Goal: Task Accomplishment & Management: Complete application form

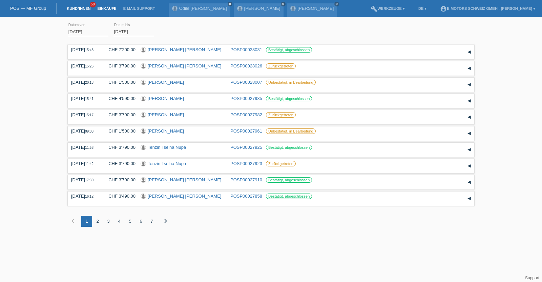
click at [76, 9] on link "Kund*innen" at bounding box center [78, 8] width 30 height 4
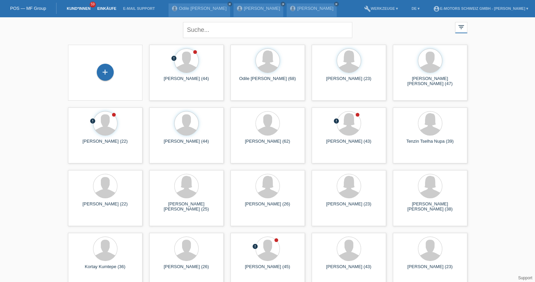
click at [109, 8] on link "Einkäufe" at bounding box center [107, 8] width 26 height 4
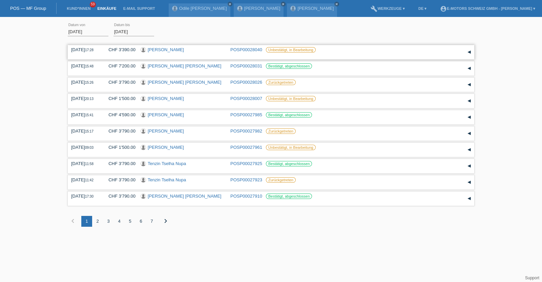
click at [159, 49] on link "[PERSON_NAME]" at bounding box center [166, 49] width 36 height 5
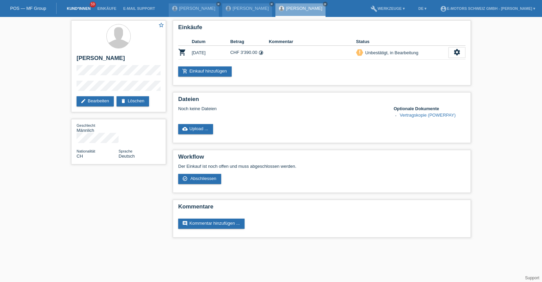
click at [86, 8] on link "Kund*innen" at bounding box center [78, 8] width 30 height 4
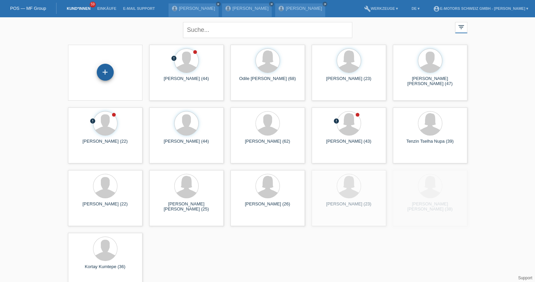
click at [111, 72] on div "+" at bounding box center [105, 72] width 17 height 17
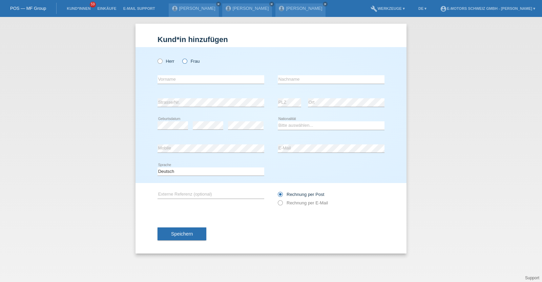
click at [188, 61] on label "Frau" at bounding box center [190, 61] width 17 height 5
click at [186, 61] on input "Frau" at bounding box center [184, 61] width 4 height 4
radio input "true"
click at [185, 78] on input "text" at bounding box center [210, 79] width 107 height 8
type input "Silvia"
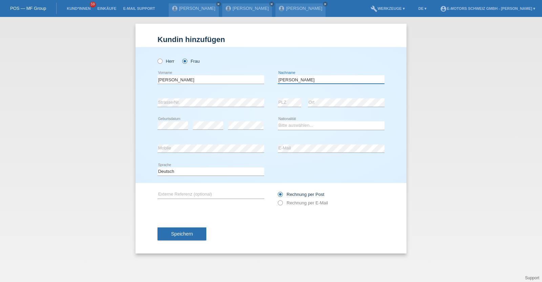
type input "Lutz"
click at [286, 124] on select "Bitte auswählen... Schweiz Deutschland Liechtenstein Österreich ------------ Af…" at bounding box center [331, 125] width 107 height 8
click at [278, 121] on select "Bitte auswählen... Schweiz Deutschland Liechtenstein Österreich ------------ Af…" at bounding box center [331, 125] width 107 height 8
click at [285, 128] on select "Bitte auswählen... Schweiz Deutschland Liechtenstein Österreich ------------ Af…" at bounding box center [331, 125] width 107 height 8
click at [278, 121] on select "Bitte auswählen... Schweiz Deutschland Liechtenstein Österreich ------------ Af…" at bounding box center [331, 125] width 107 height 8
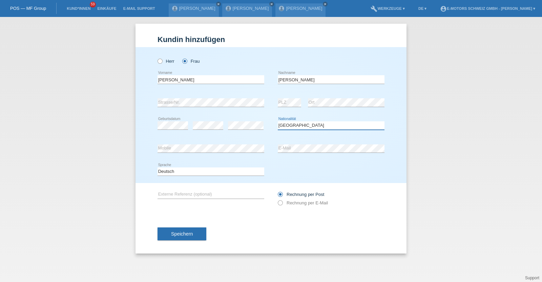
click at [308, 122] on select "Bitte auswählen... Schweiz Deutschland Liechtenstein Österreich ------------ Af…" at bounding box center [331, 125] width 107 height 8
click at [278, 121] on select "Bitte auswählen... Schweiz Deutschland Liechtenstein Österreich ------------ Af…" at bounding box center [331, 125] width 107 height 8
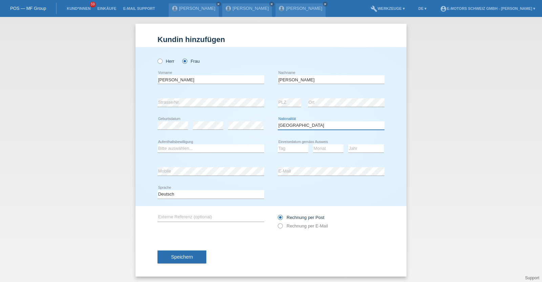
click at [302, 124] on select "Bitte auswählen... Schweiz Deutschland Liechtenstein Österreich ------------ Af…" at bounding box center [331, 125] width 107 height 8
select select "CH"
click at [278, 121] on select "Bitte auswählen... Schweiz Deutschland Liechtenstein Österreich ------------ Af…" at bounding box center [331, 125] width 107 height 8
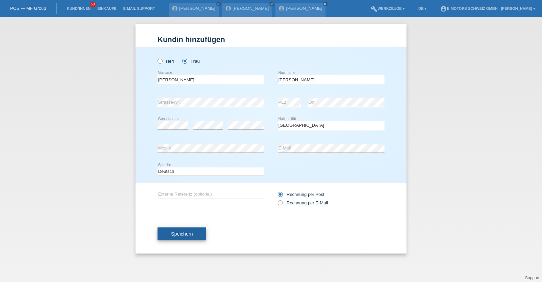
click at [182, 233] on span "Speichern" at bounding box center [182, 233] width 22 height 5
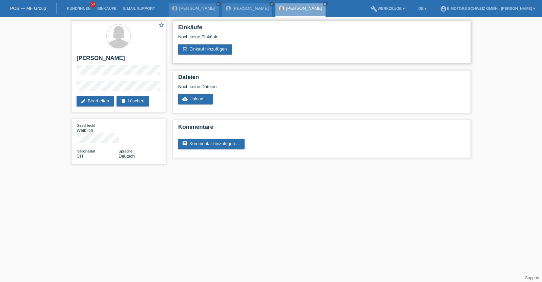
click at [212, 43] on div "Noch keine Einkäufe" at bounding box center [321, 39] width 287 height 10
click at [212, 47] on link "add_shopping_cart Einkauf hinzufügen" at bounding box center [204, 49] width 53 height 10
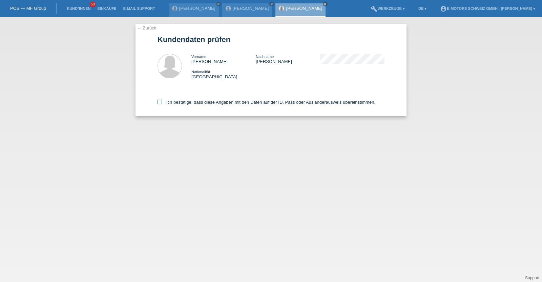
click at [182, 100] on label "Ich bestätige, dass diese Angaben mit den Daten auf der ID, Pass oder Ausländer…" at bounding box center [266, 102] width 218 height 5
click at [162, 100] on input "Ich bestätige, dass diese Angaben mit den Daten auf der ID, Pass oder Ausländer…" at bounding box center [159, 102] width 4 height 4
checkbox input "true"
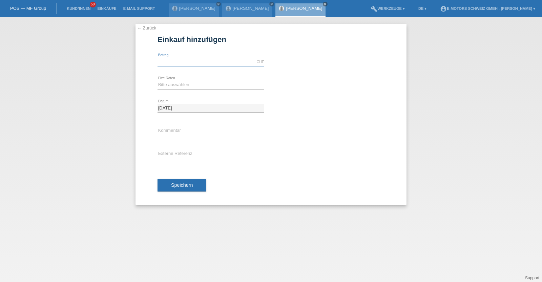
click at [173, 63] on input "text" at bounding box center [210, 62] width 107 height 8
type input "4590.00"
click at [179, 87] on select "Bitte auswählen 12 Raten 24 Raten 36 Raten 48 Raten" at bounding box center [210, 85] width 107 height 8
select select "214"
click at [157, 81] on select "Bitte auswählen 12 Raten 24 Raten 36 Raten 48 Raten" at bounding box center [210, 85] width 107 height 8
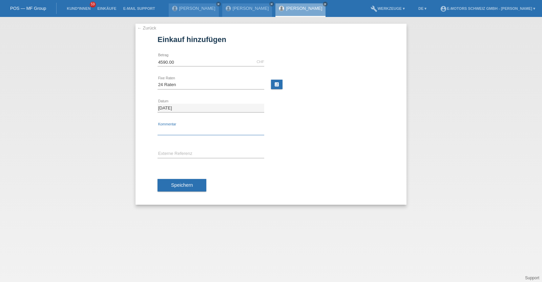
click at [177, 133] on input "text" at bounding box center [210, 131] width 107 height 8
type input "KENAN"
click at [182, 200] on div "Speichern" at bounding box center [270, 184] width 227 height 39
click at [182, 190] on button "Speichern" at bounding box center [181, 185] width 49 height 13
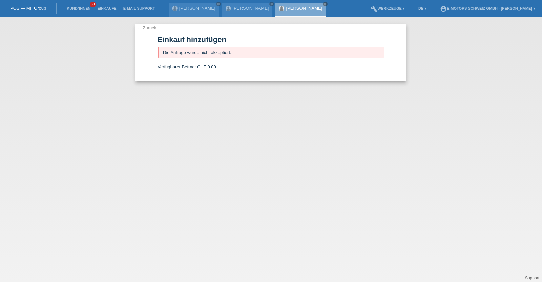
click at [290, 7] on link "[PERSON_NAME]" at bounding box center [304, 8] width 36 height 5
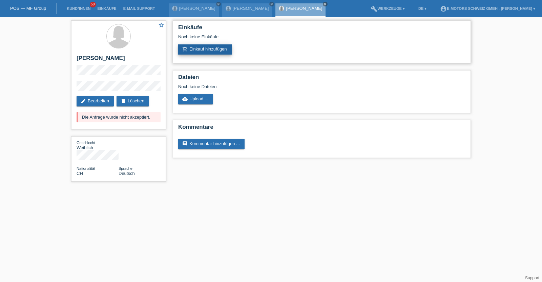
click at [215, 51] on link "add_shopping_cart Einkauf hinzufügen" at bounding box center [204, 49] width 53 height 10
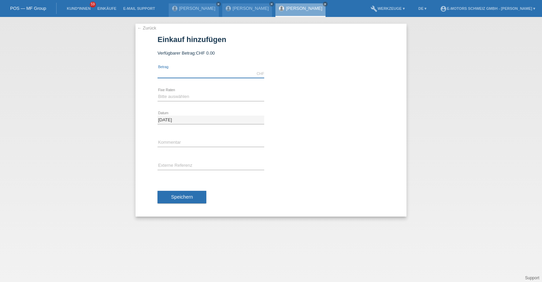
click at [206, 76] on input "text" at bounding box center [210, 73] width 107 height 8
type input "3790.00"
click at [188, 95] on select "Bitte auswählen 12 Raten 24 Raten 36 Raten 48 Raten" at bounding box center [210, 96] width 107 height 8
select select "213"
click at [157, 92] on select "Bitte auswählen 12 Raten 24 Raten 36 Raten 48 Raten" at bounding box center [210, 96] width 107 height 8
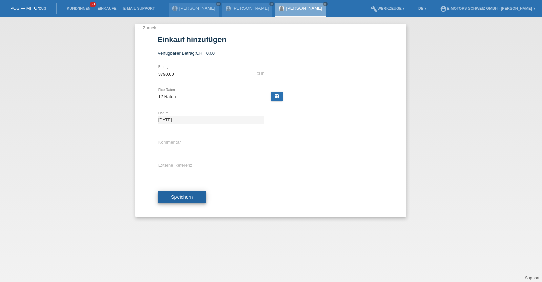
click at [168, 198] on button "Speichern" at bounding box center [181, 197] width 49 height 13
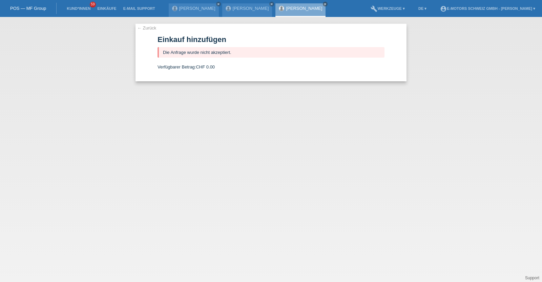
click at [289, 9] on link "[PERSON_NAME]" at bounding box center [304, 8] width 36 height 5
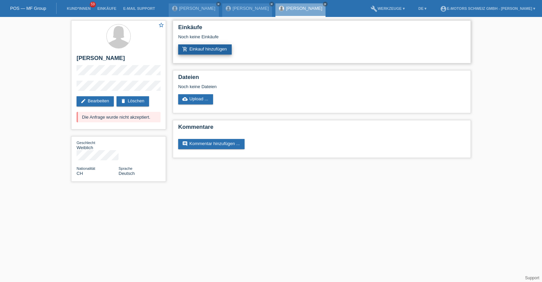
click at [212, 52] on link "add_shopping_cart Einkauf hinzufügen" at bounding box center [204, 49] width 53 height 10
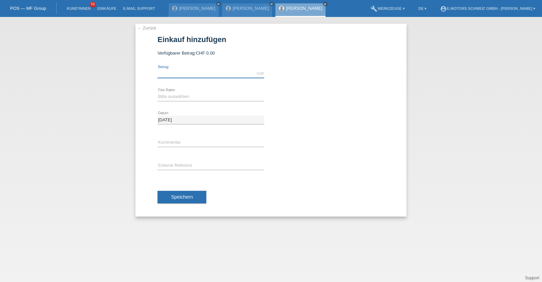
click at [212, 75] on input "text" at bounding box center [210, 73] width 107 height 8
type input "1500.00"
click at [193, 96] on select "Bitte auswählen 12 Raten 24 Raten 36 Raten 48 Raten" at bounding box center [210, 96] width 107 height 8
select select "216"
click at [157, 92] on select "Bitte auswählen 12 Raten 24 Raten 36 Raten 48 Raten" at bounding box center [210, 96] width 107 height 8
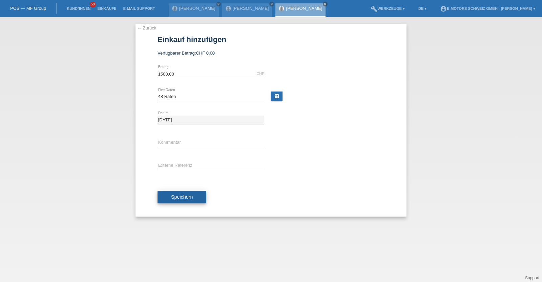
click at [177, 194] on span "Speichern" at bounding box center [182, 196] width 22 height 5
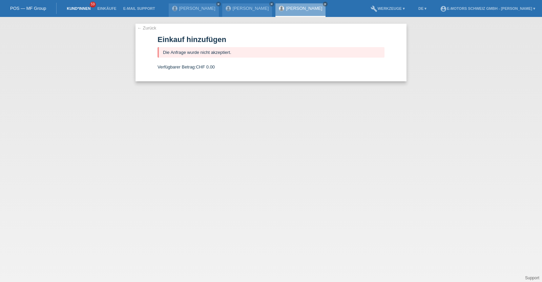
click at [81, 7] on link "Kund*innen" at bounding box center [78, 8] width 30 height 4
